Goal: Browse casually

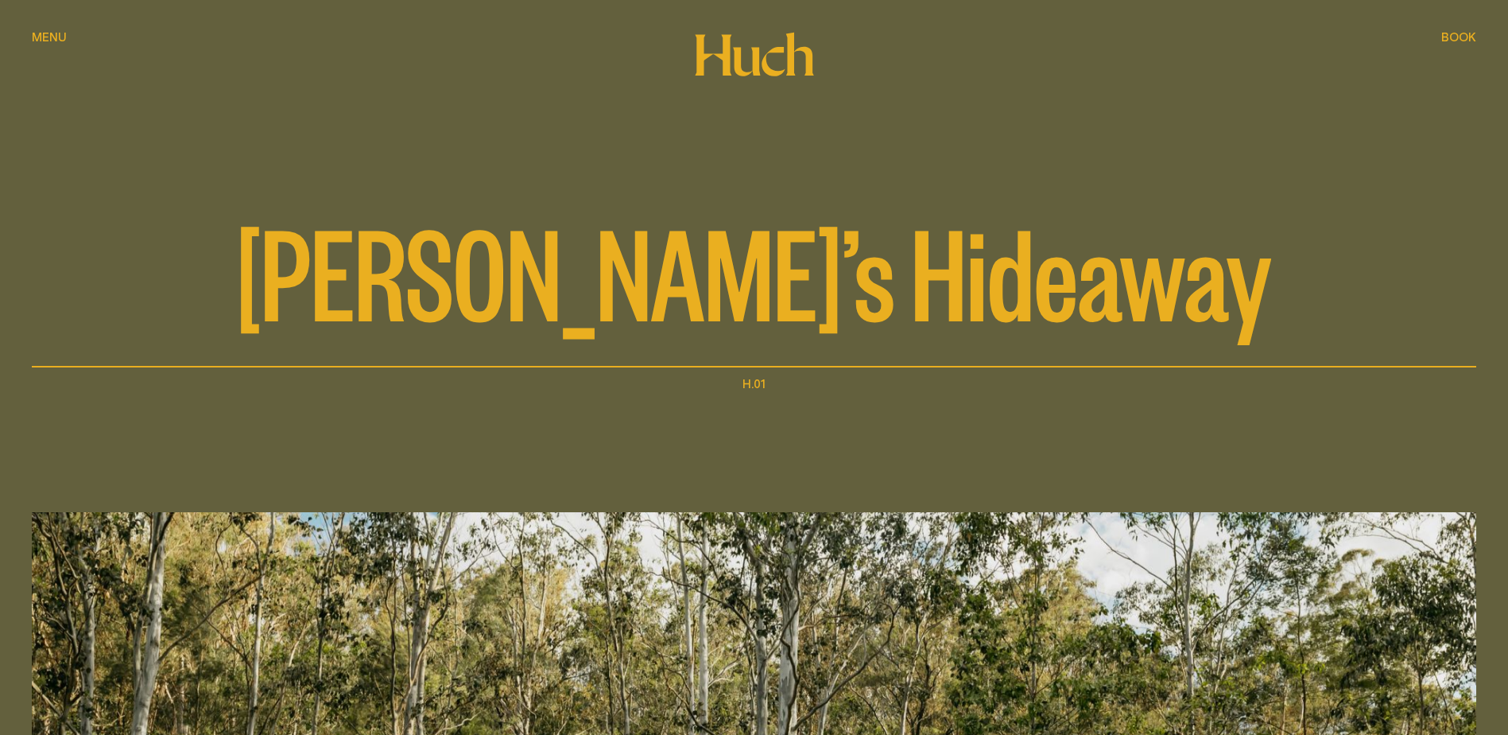
click at [37, 38] on span "Menu" at bounding box center [49, 37] width 35 height 12
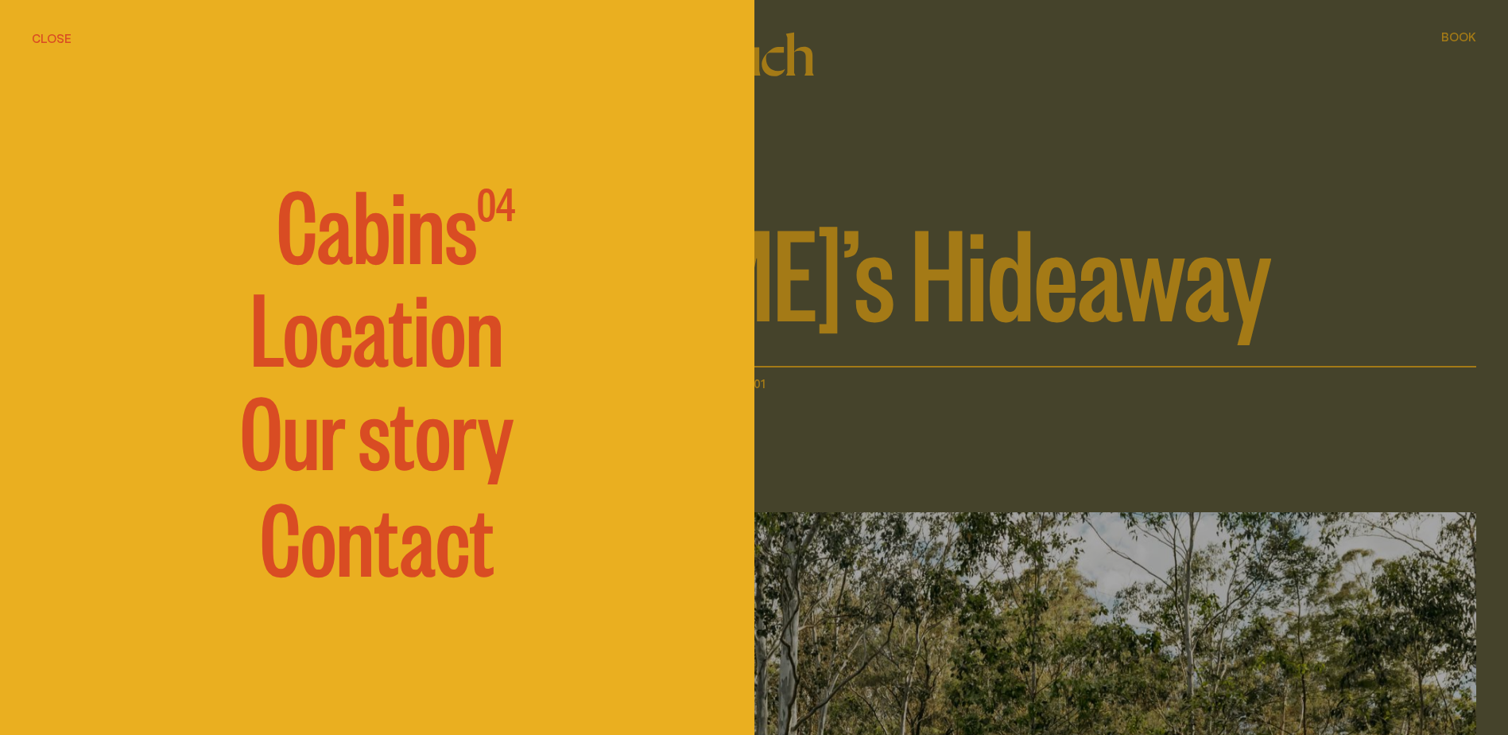
click at [399, 234] on span "Cabins" at bounding box center [377, 221] width 200 height 95
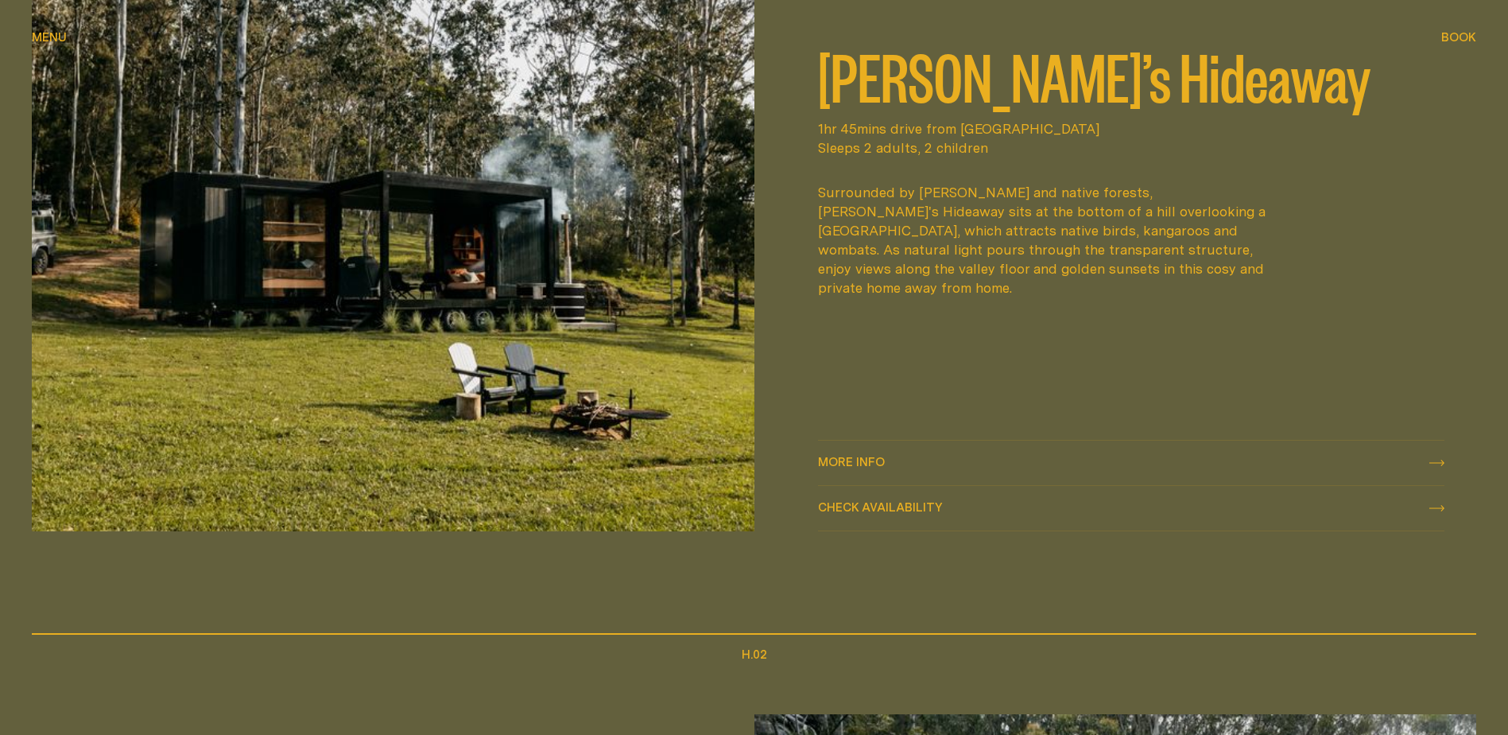
scroll to position [795, 0]
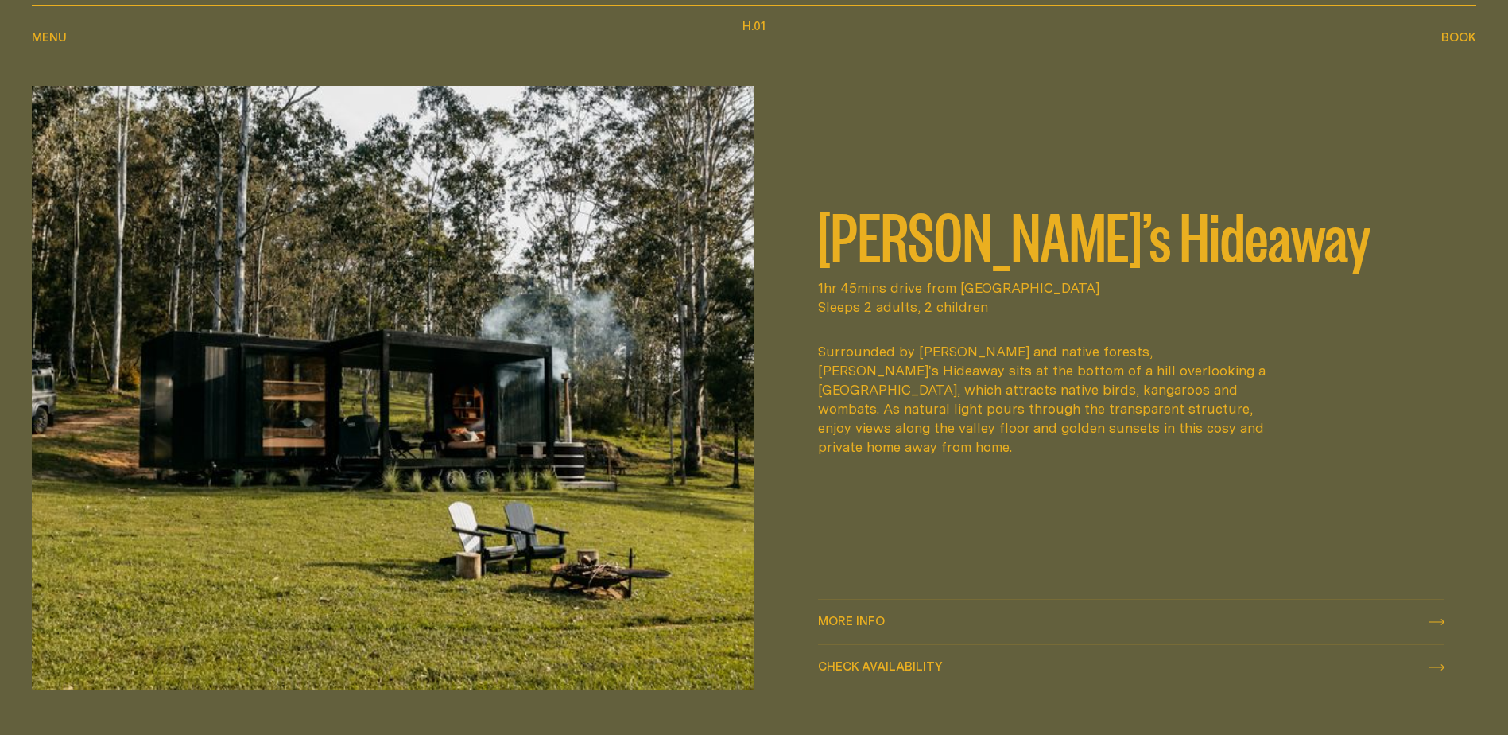
click at [561, 454] on img at bounding box center [393, 388] width 723 height 604
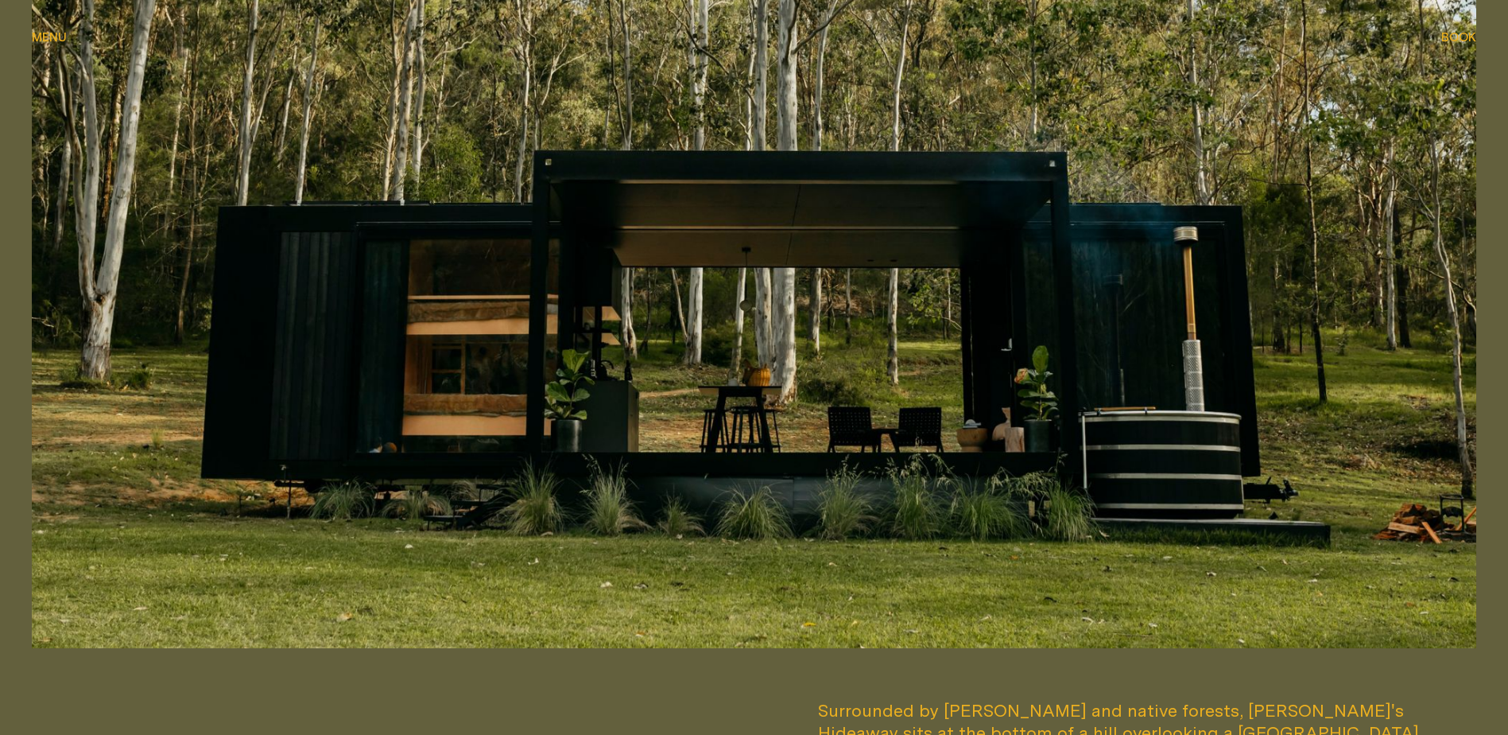
scroll to position [715, 0]
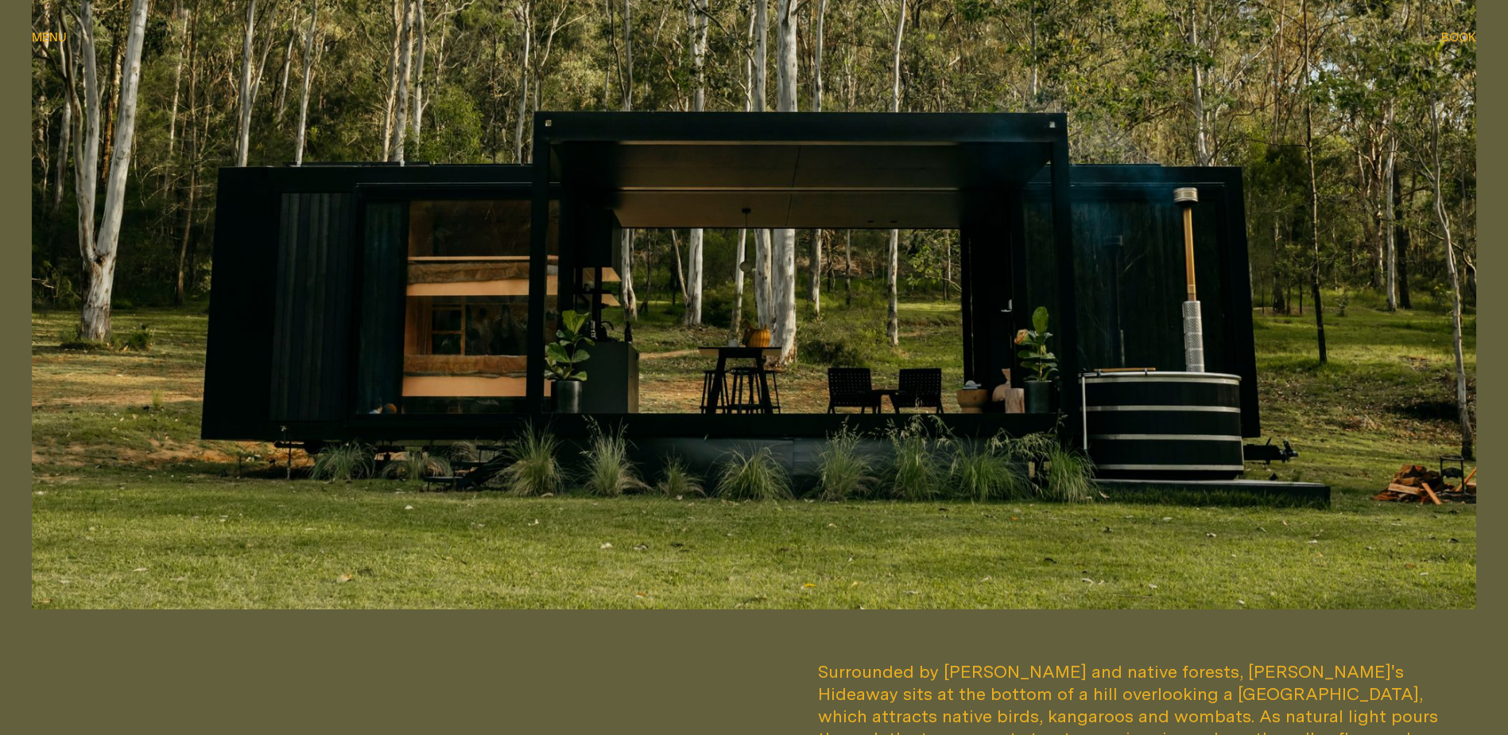
click at [1273, 333] on img at bounding box center [754, 202] width 1444 height 812
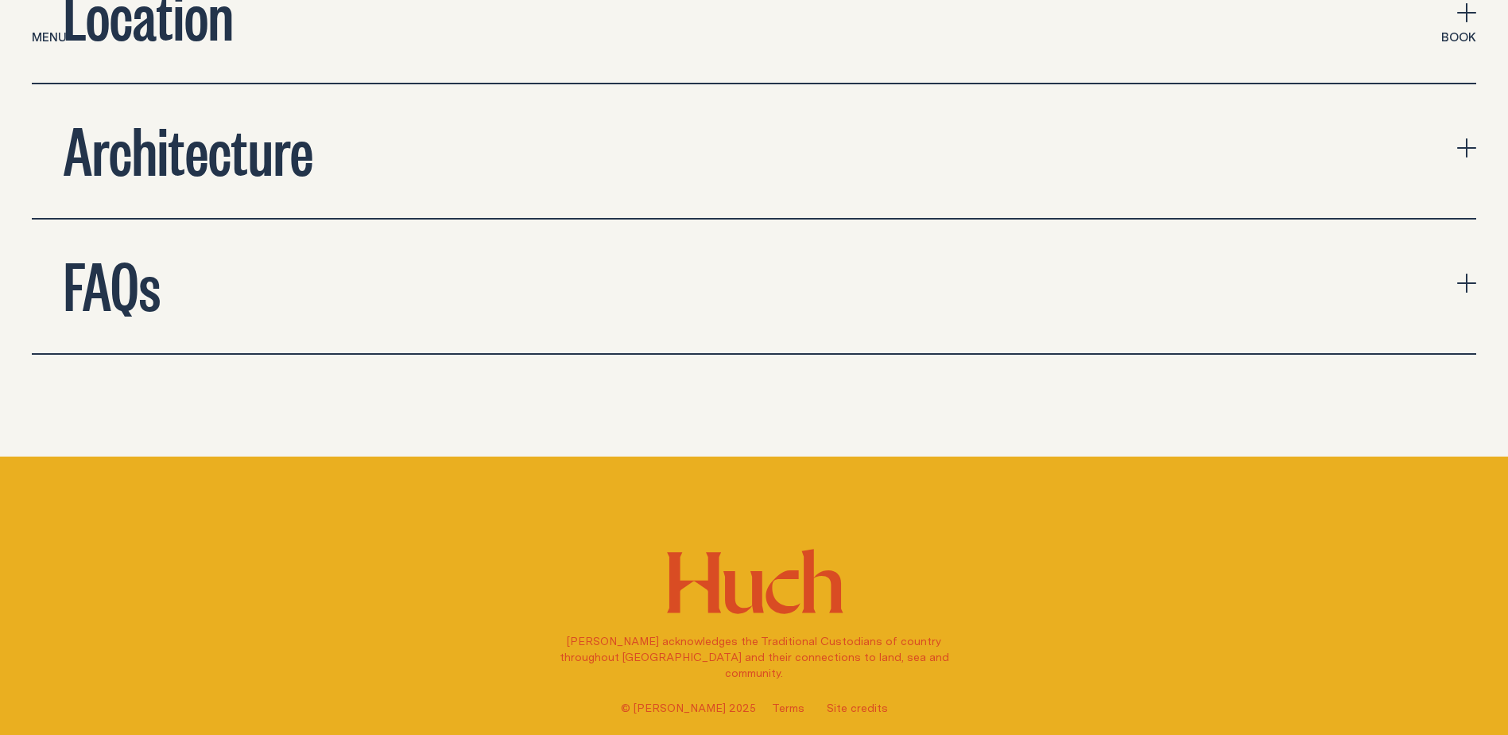
scroll to position [5803, 0]
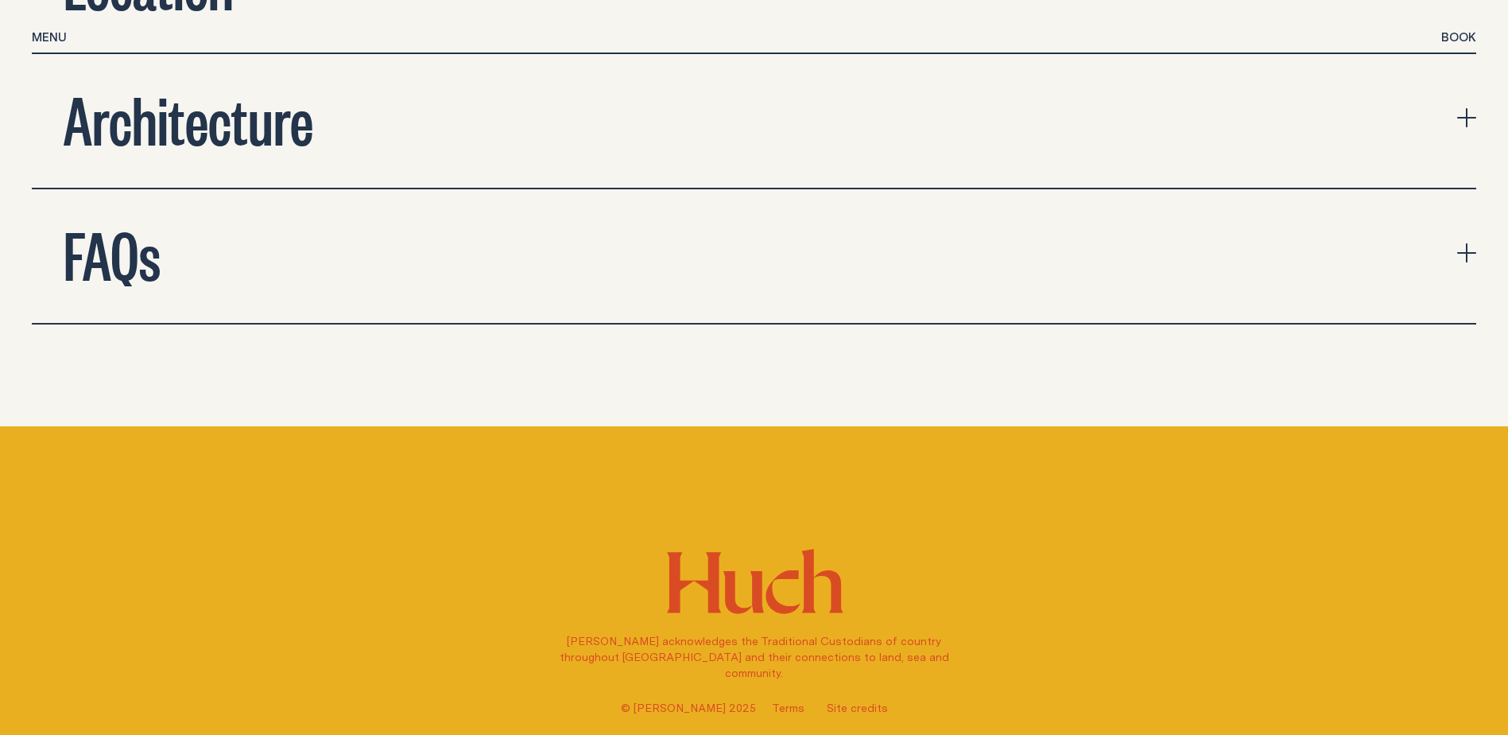
click at [740, 118] on button "Architecture" at bounding box center [754, 121] width 1444 height 134
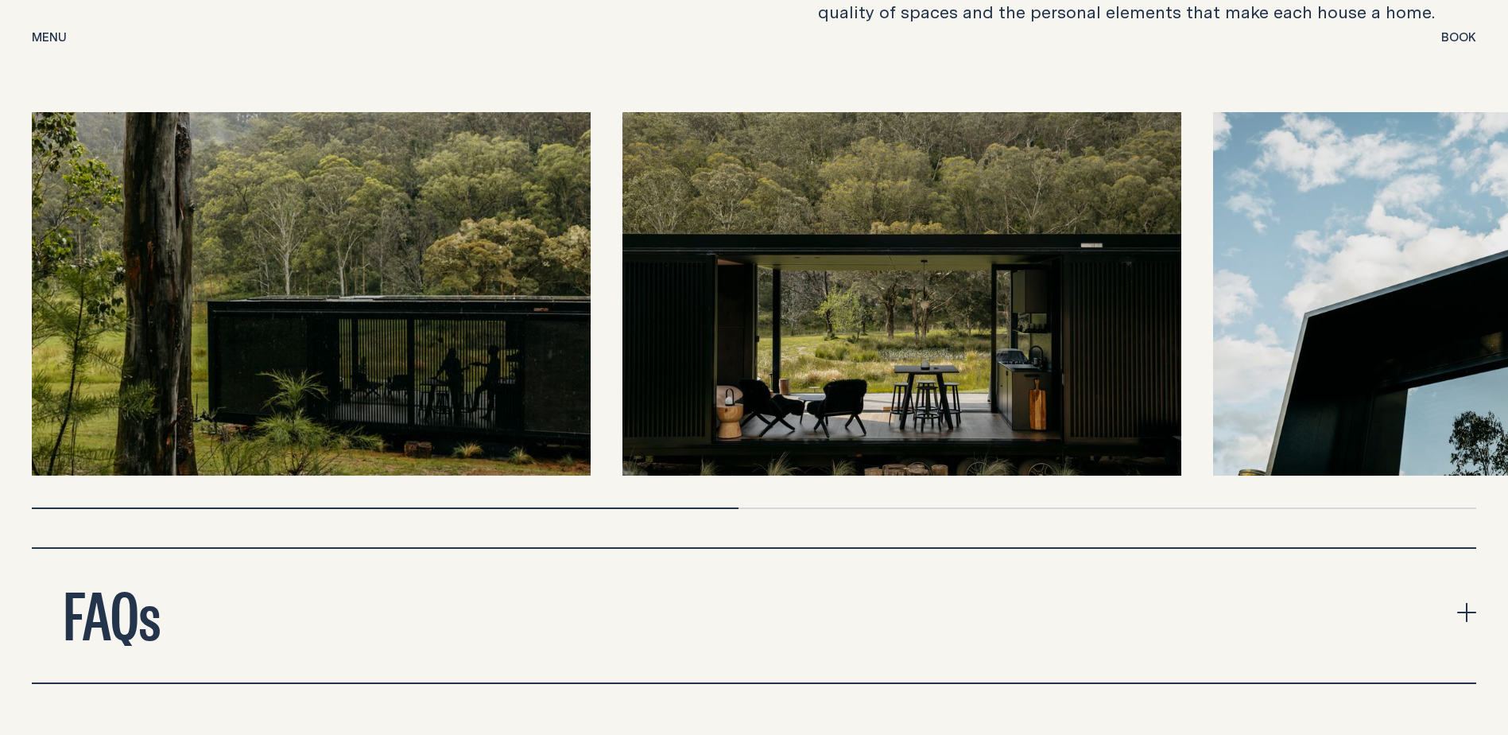
scroll to position [6042, 0]
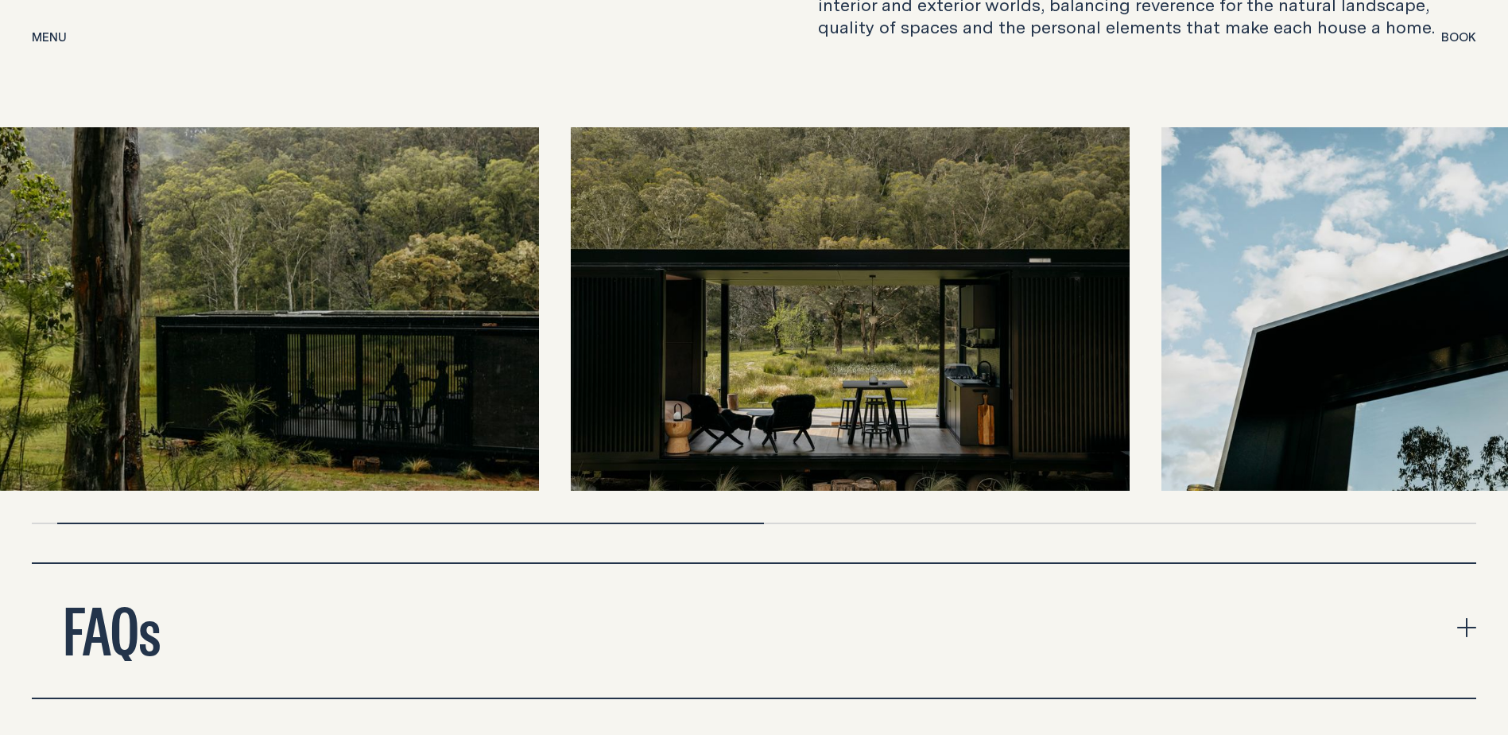
drag, startPoint x: 763, startPoint y: 429, endPoint x: 695, endPoint y: 428, distance: 68.4
click at [699, 429] on img at bounding box center [850, 308] width 559 height 363
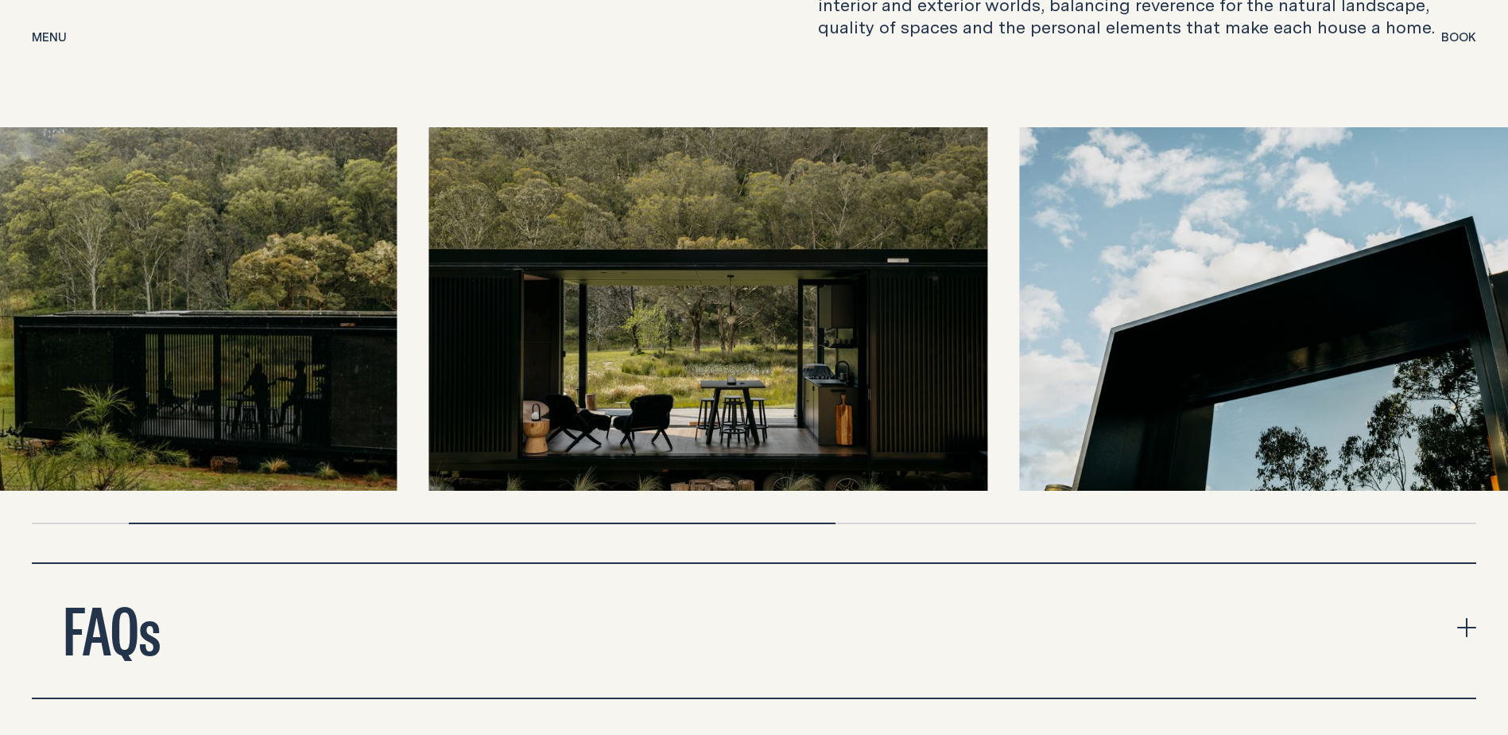
drag, startPoint x: 670, startPoint y: 393, endPoint x: 425, endPoint y: 425, distance: 247.7
click at [443, 422] on img at bounding box center [707, 308] width 559 height 363
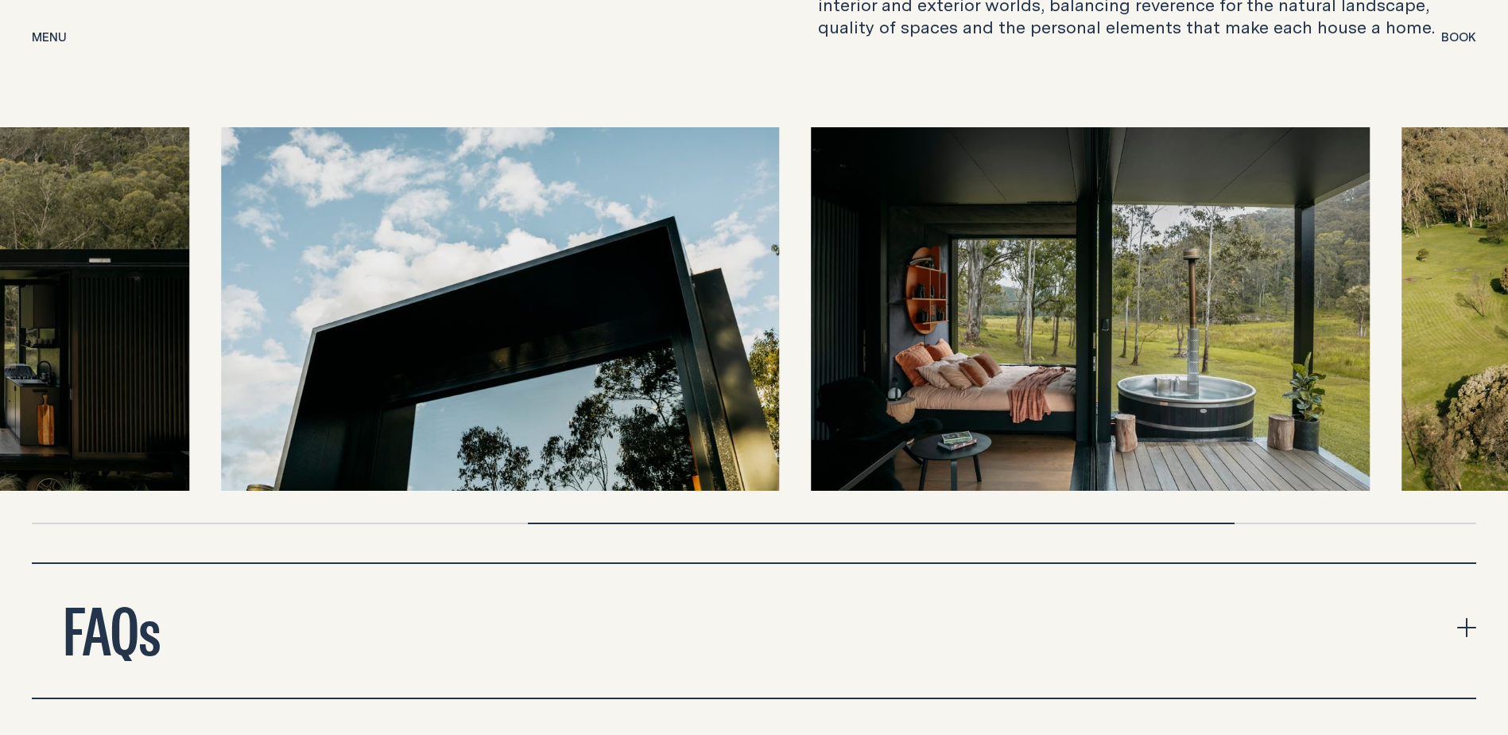
drag, startPoint x: 891, startPoint y: 376, endPoint x: 479, endPoint y: 431, distance: 415.4
click at [479, 431] on img at bounding box center [500, 308] width 559 height 363
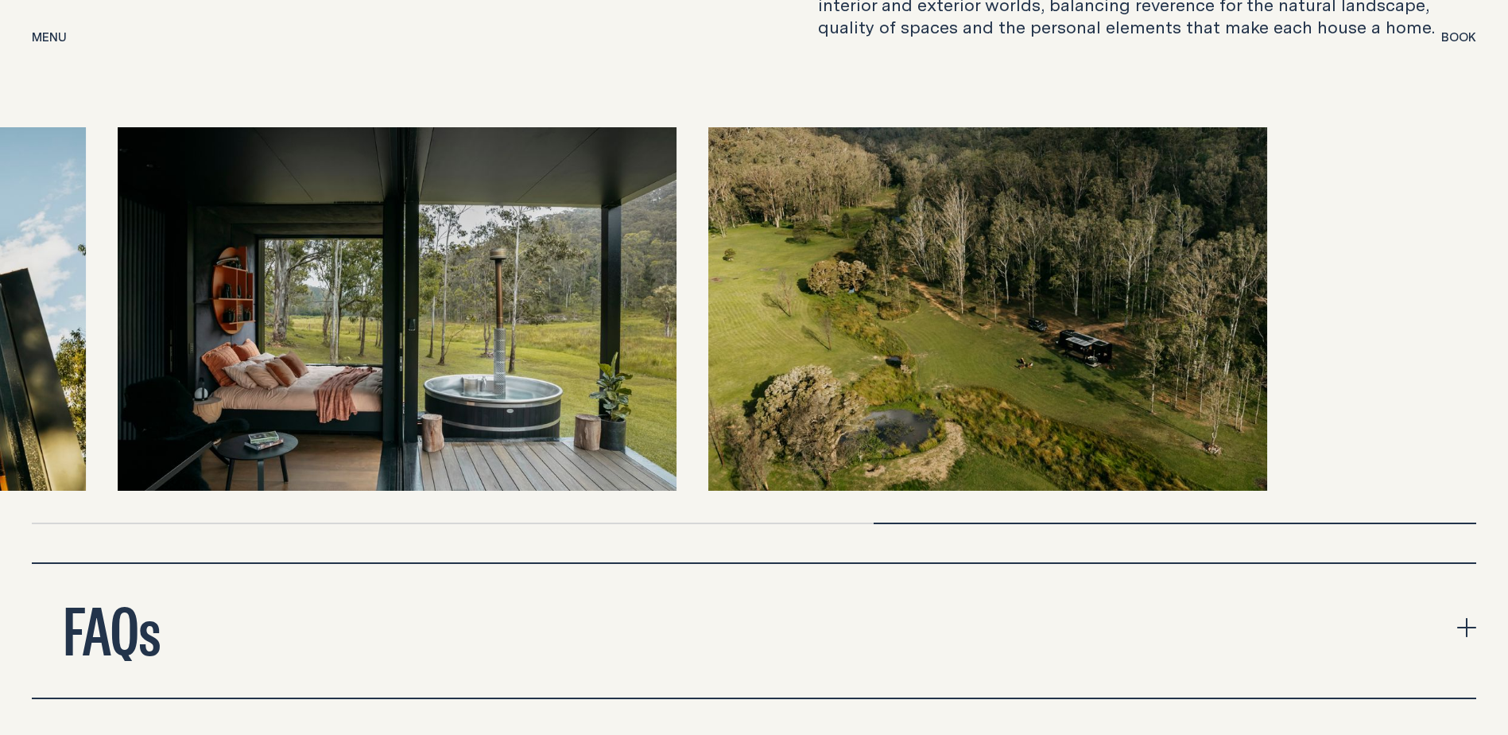
drag, startPoint x: 1078, startPoint y: 385, endPoint x: 789, endPoint y: 423, distance: 291.1
click at [789, 423] on img at bounding box center [987, 308] width 559 height 363
